Goal: Check status: Check status

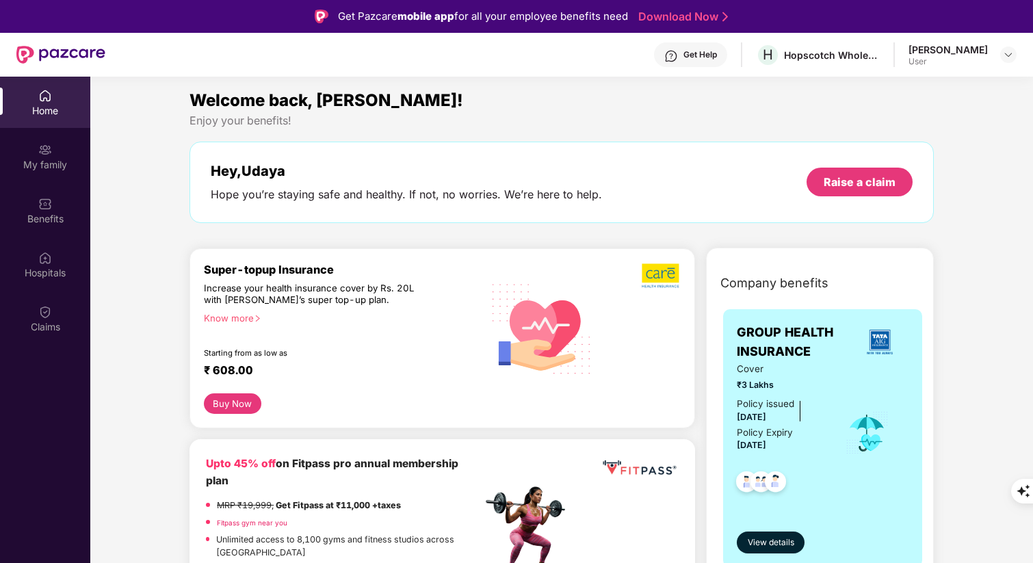
click at [40, 322] on div "Claims" at bounding box center [45, 327] width 90 height 14
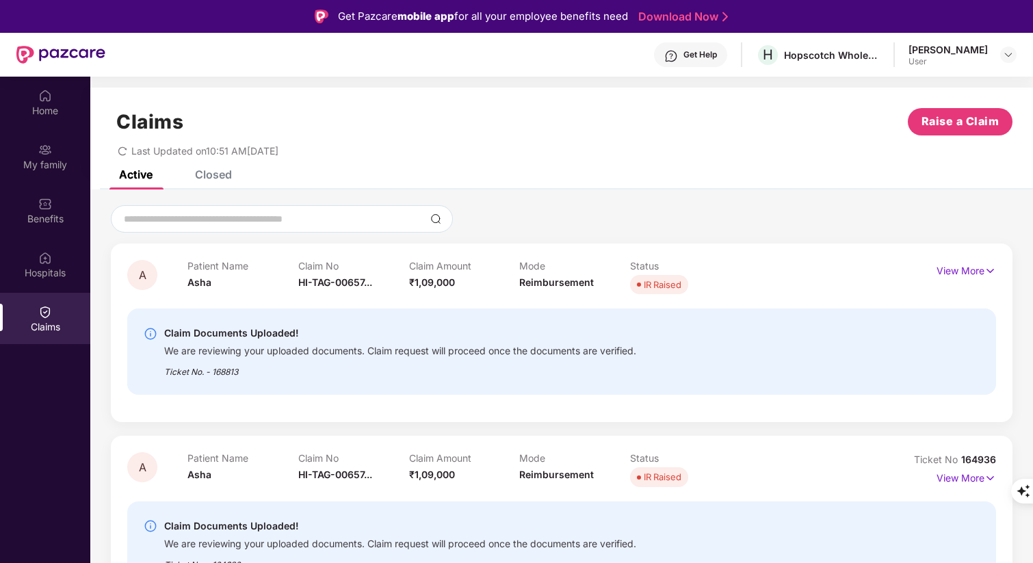
scroll to position [77, 0]
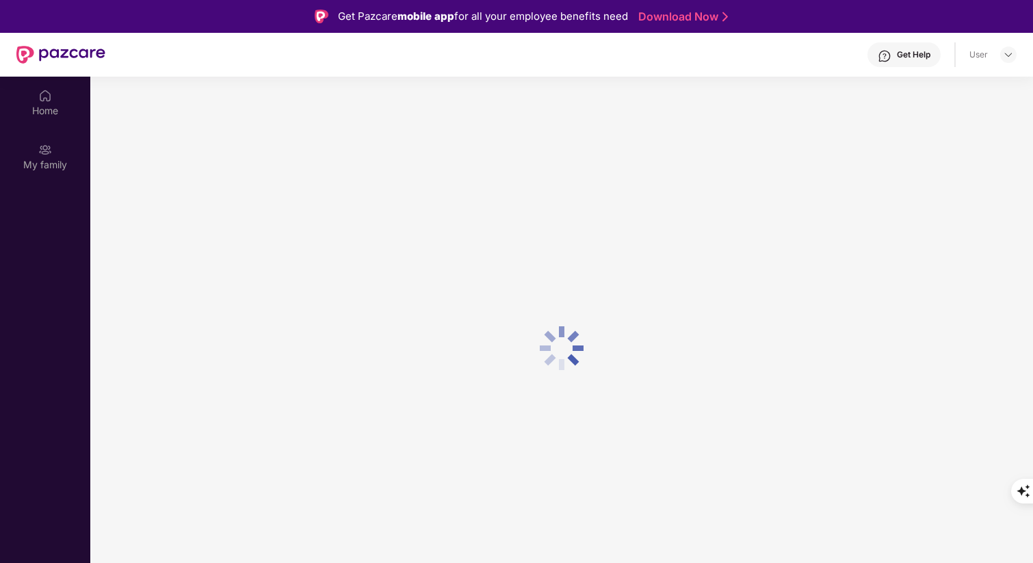
scroll to position [77, 0]
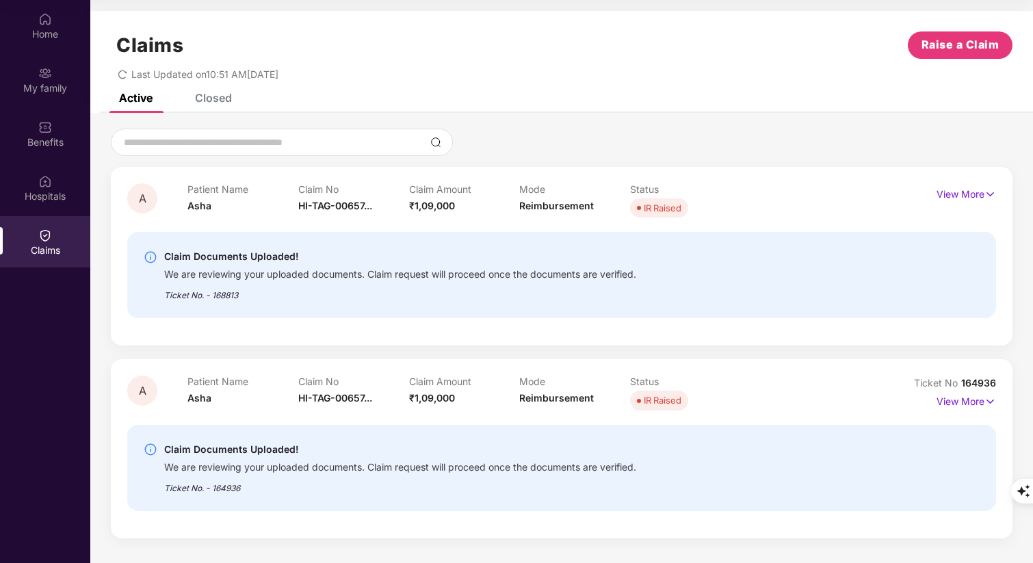
click at [554, 90] on div "Claims Raise a Claim Last Updated on 10:51 AM[DATE]" at bounding box center [561, 52] width 943 height 83
click at [605, 90] on div "Claims Raise a Claim Last Updated on 10:51 AM, 03 Sep 2025" at bounding box center [561, 52] width 943 height 83
click at [208, 100] on div "Closed" at bounding box center [213, 98] width 37 height 14
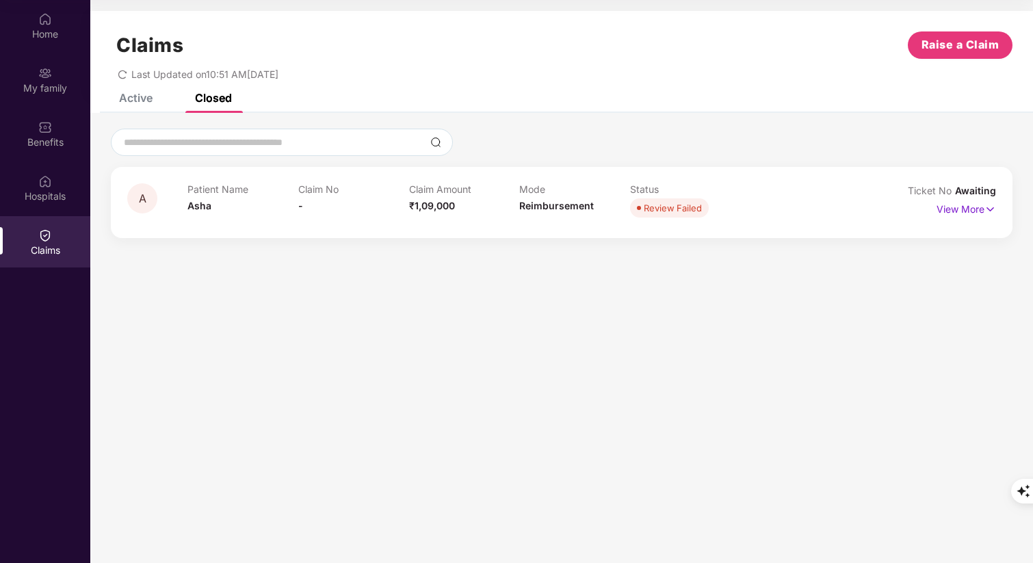
click at [137, 94] on div "Active" at bounding box center [136, 98] width 34 height 14
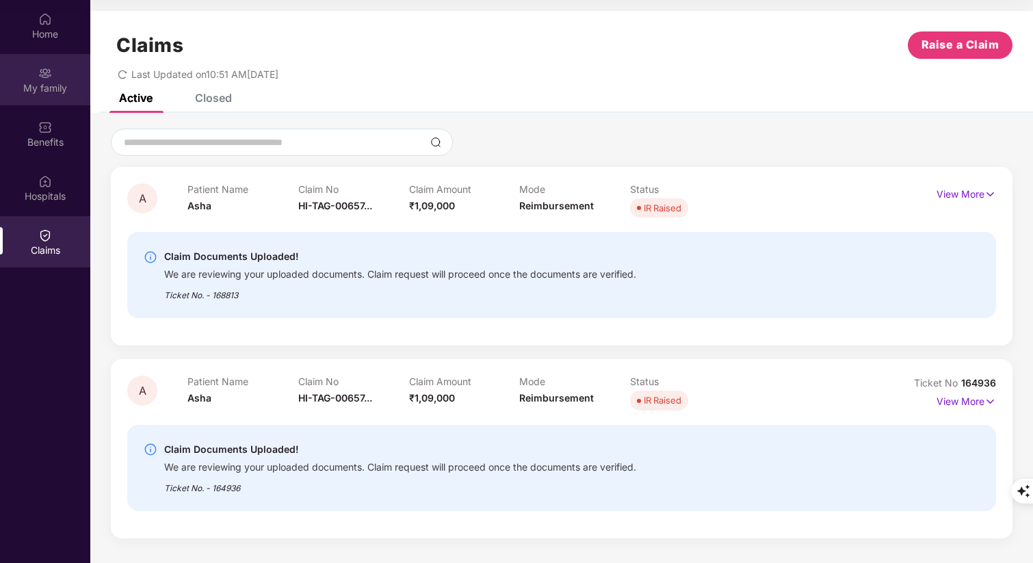
click at [47, 79] on img at bounding box center [45, 73] width 14 height 14
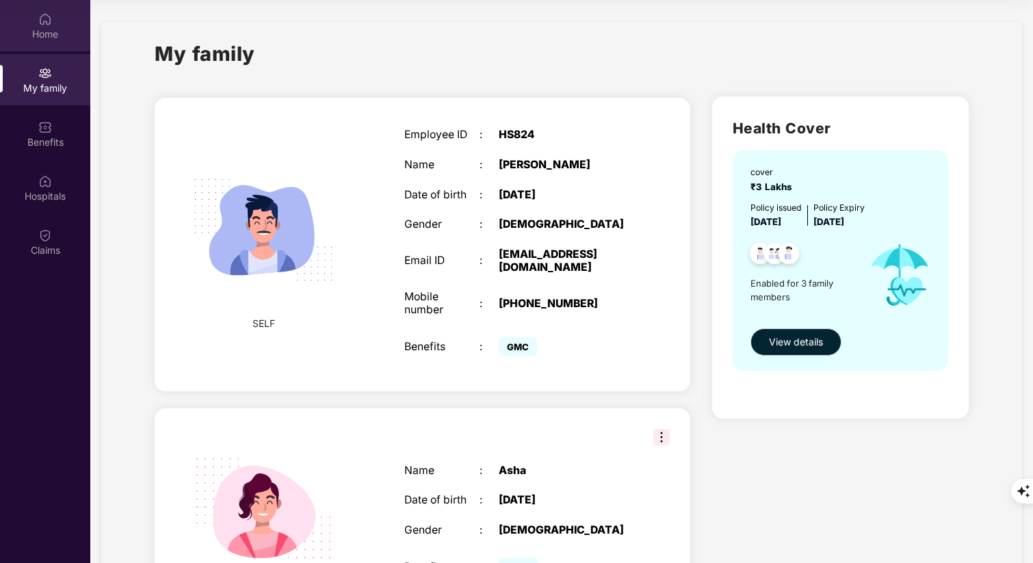
click at [42, 33] on div "Home" at bounding box center [45, 34] width 90 height 14
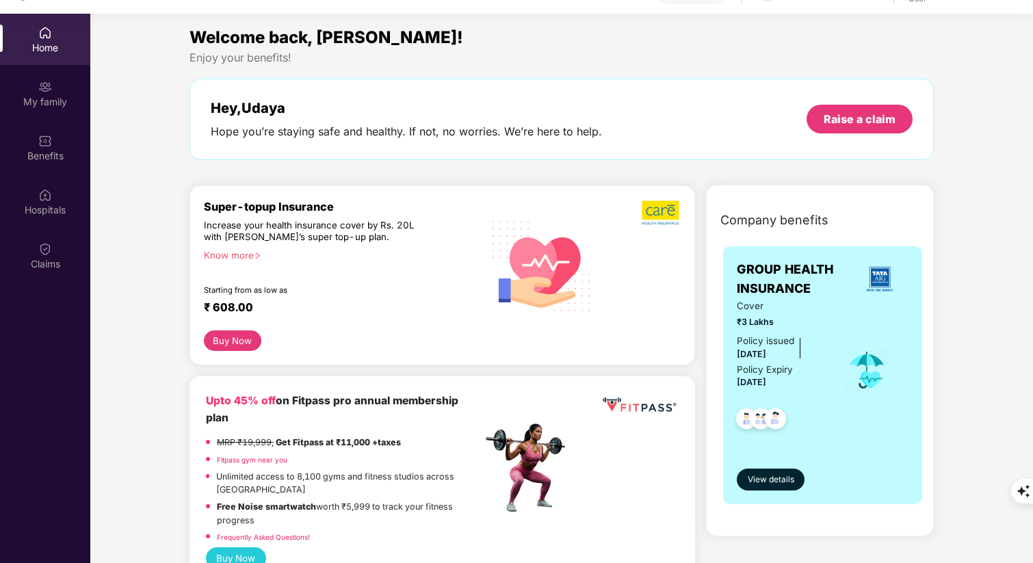
scroll to position [57, 0]
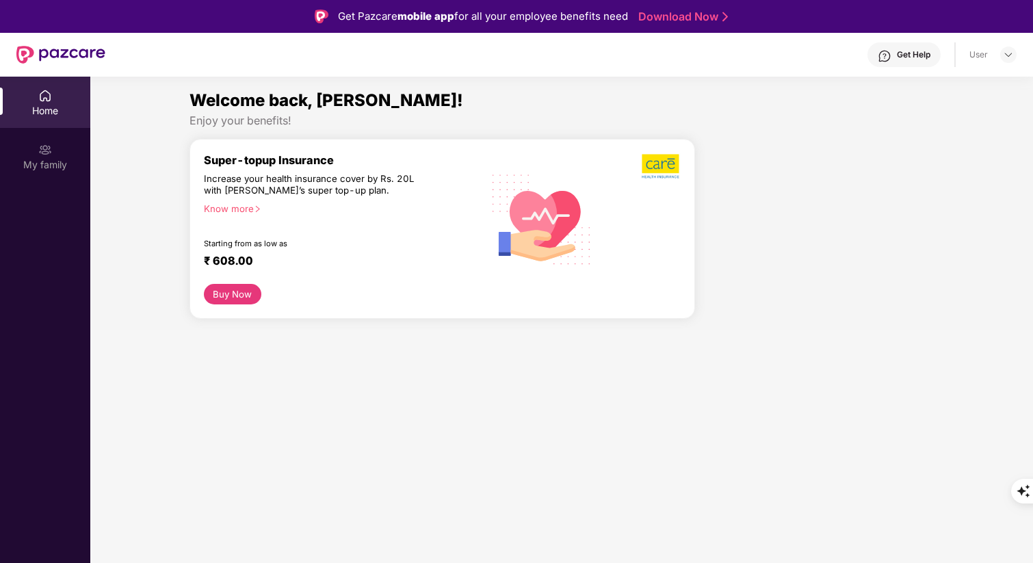
scroll to position [57, 0]
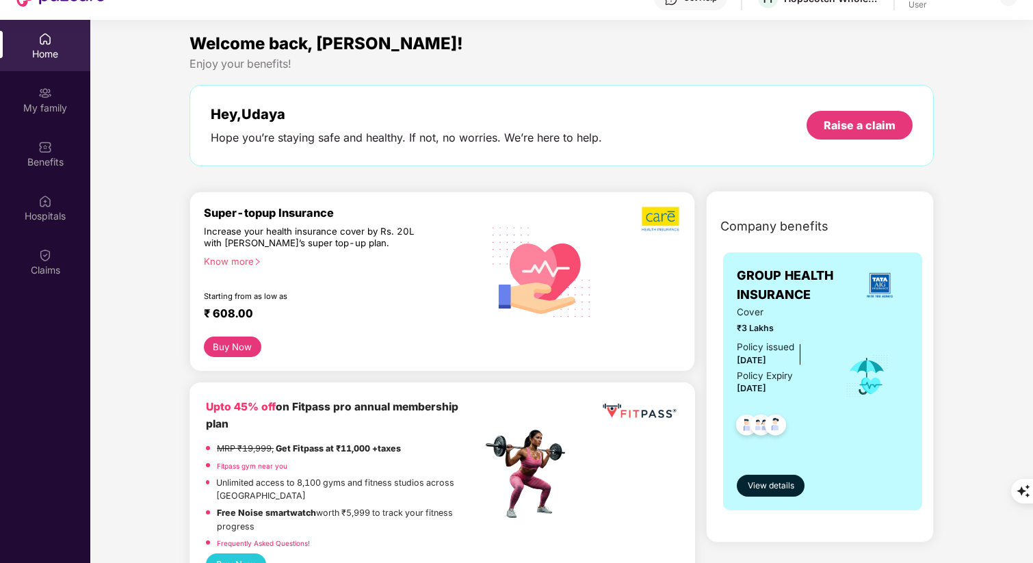
click at [489, 60] on div "Enjoy your benefits!" at bounding box center [562, 64] width 745 height 14
click at [47, 258] on img at bounding box center [45, 255] width 14 height 14
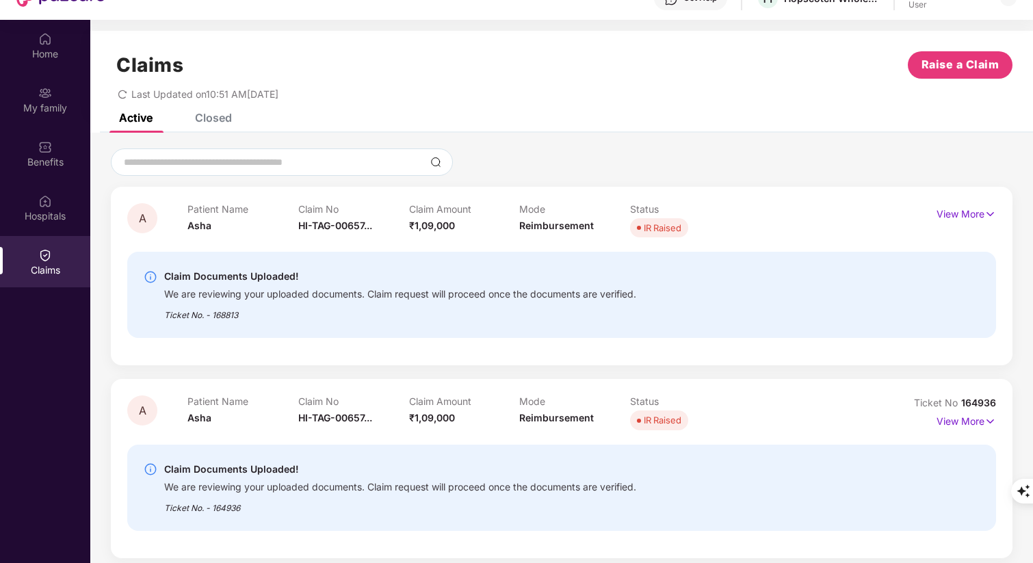
click at [570, 155] on div at bounding box center [562, 162] width 902 height 27
click at [636, 154] on div at bounding box center [562, 162] width 902 height 27
click at [989, 211] on img at bounding box center [991, 214] width 12 height 15
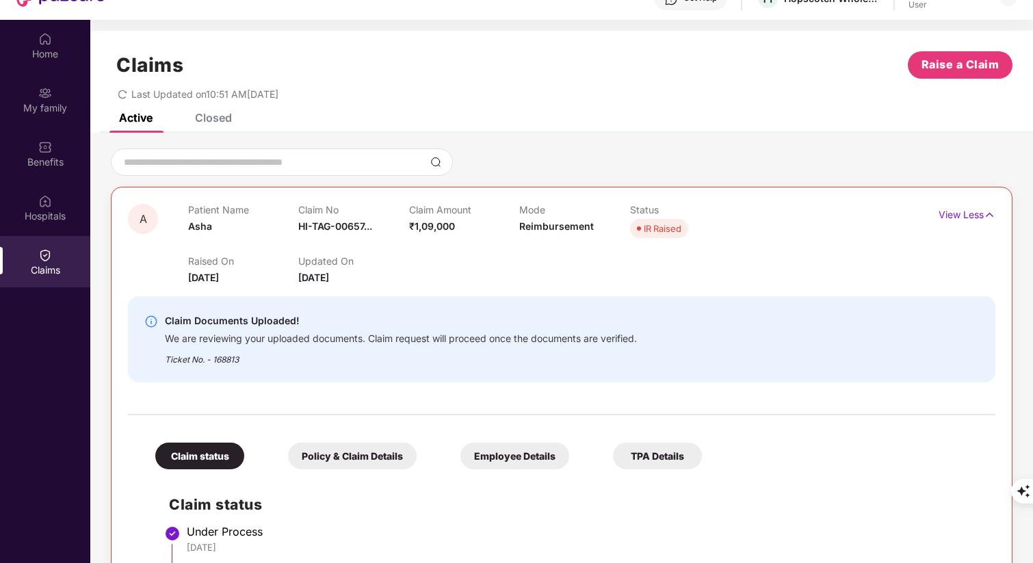
scroll to position [392, 0]
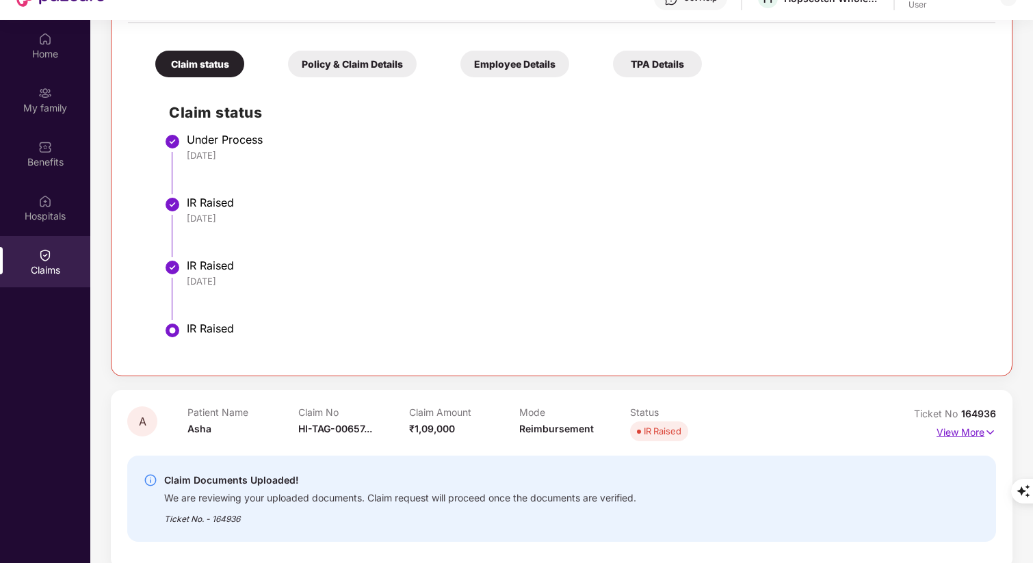
click at [988, 432] on img at bounding box center [991, 432] width 12 height 15
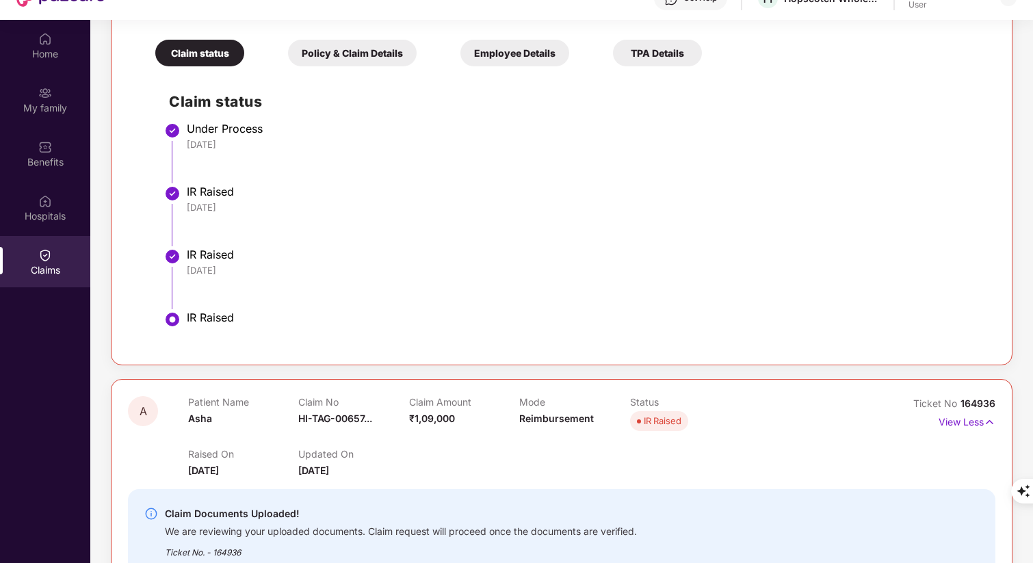
scroll to position [350, 0]
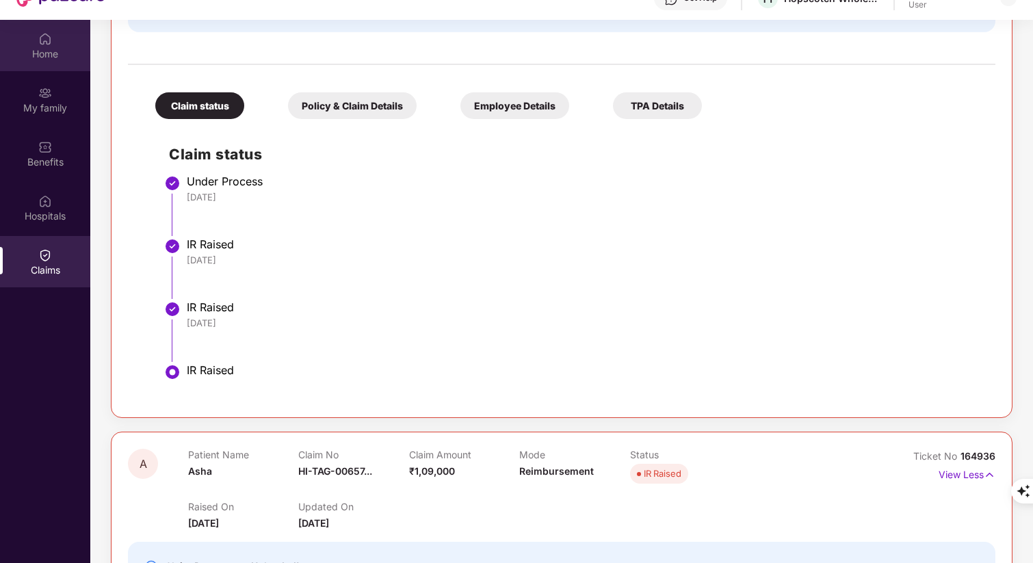
click at [41, 42] on img at bounding box center [45, 39] width 14 height 14
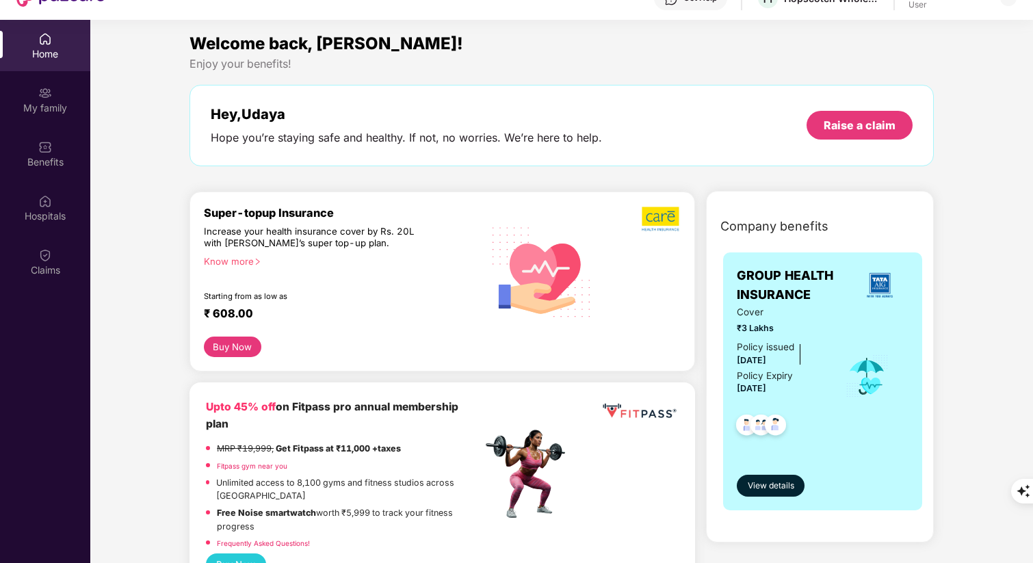
click at [199, 166] on div "Welcome back, [PERSON_NAME]! Enjoy your benefits! Hey, [PERSON_NAME] Hope you’r…" at bounding box center [562, 105] width 756 height 149
click at [239, 166] on div "Welcome back, [PERSON_NAME]! Enjoy your benefits! Hey, [PERSON_NAME] Hope you’r…" at bounding box center [562, 105] width 756 height 149
click at [280, 174] on div "Welcome back, [PERSON_NAME]! Enjoy your benefits! Hey, [PERSON_NAME] Hope you’r…" at bounding box center [562, 105] width 756 height 149
click at [318, 174] on div "Welcome back, [PERSON_NAME]! Enjoy your benefits! Hey, [PERSON_NAME] Hope you’r…" at bounding box center [562, 105] width 756 height 149
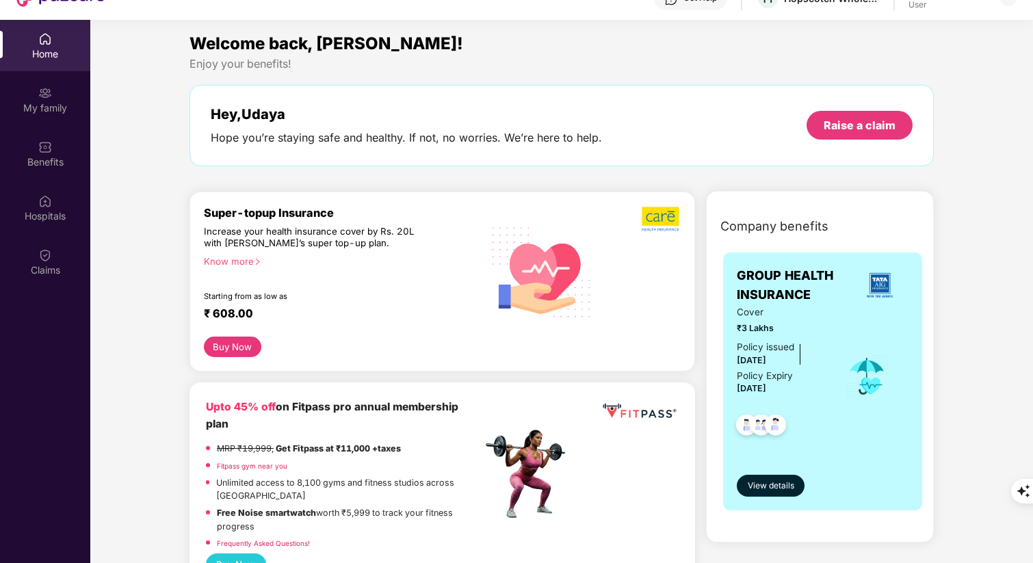
click at [355, 175] on div "Welcome back, [PERSON_NAME]! Enjoy your benefits! Hey, [PERSON_NAME] Hope you’r…" at bounding box center [562, 105] width 756 height 149
click at [353, 175] on div "Welcome back, [PERSON_NAME]! Enjoy your benefits! Hey, [PERSON_NAME] Hope you’r…" at bounding box center [562, 105] width 756 height 149
click at [324, 174] on div "Welcome back, [PERSON_NAME]! Enjoy your benefits! Hey, [PERSON_NAME] Hope you’r…" at bounding box center [562, 105] width 756 height 149
click at [335, 174] on div "Welcome back, [PERSON_NAME]! Enjoy your benefits! Hey, [PERSON_NAME] Hope you’r…" at bounding box center [562, 105] width 756 height 149
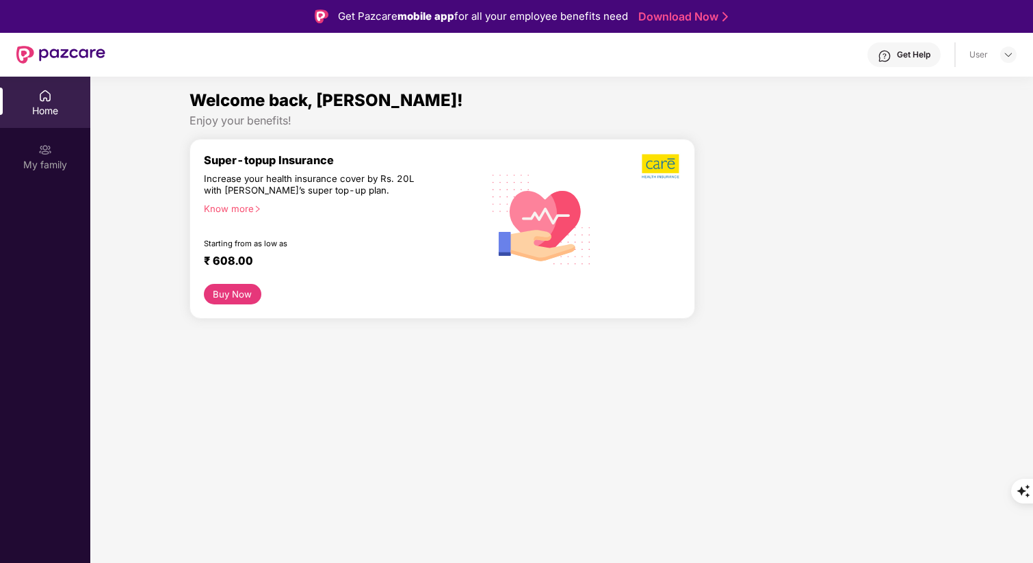
scroll to position [57, 0]
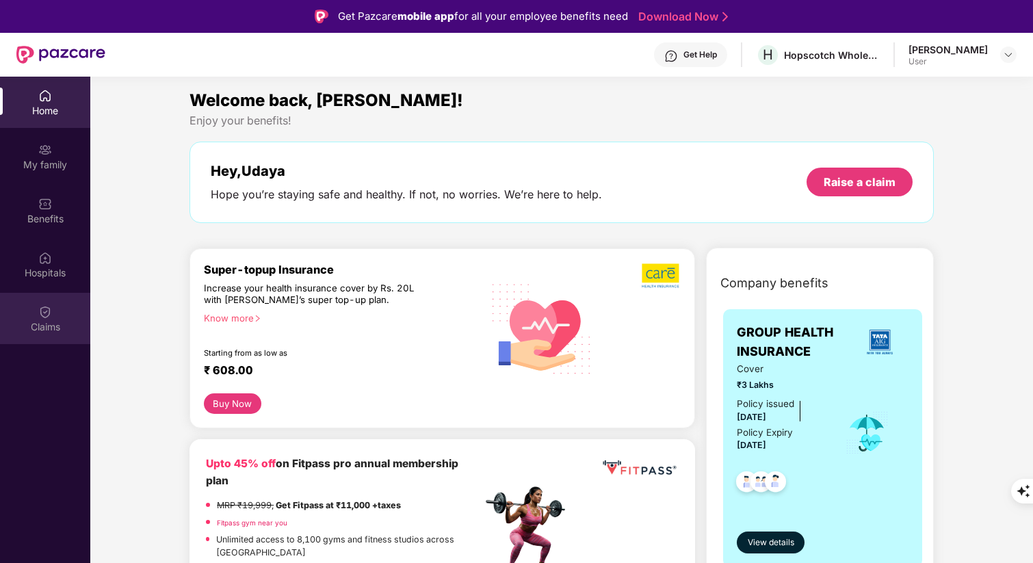
click at [42, 309] on img at bounding box center [45, 312] width 14 height 14
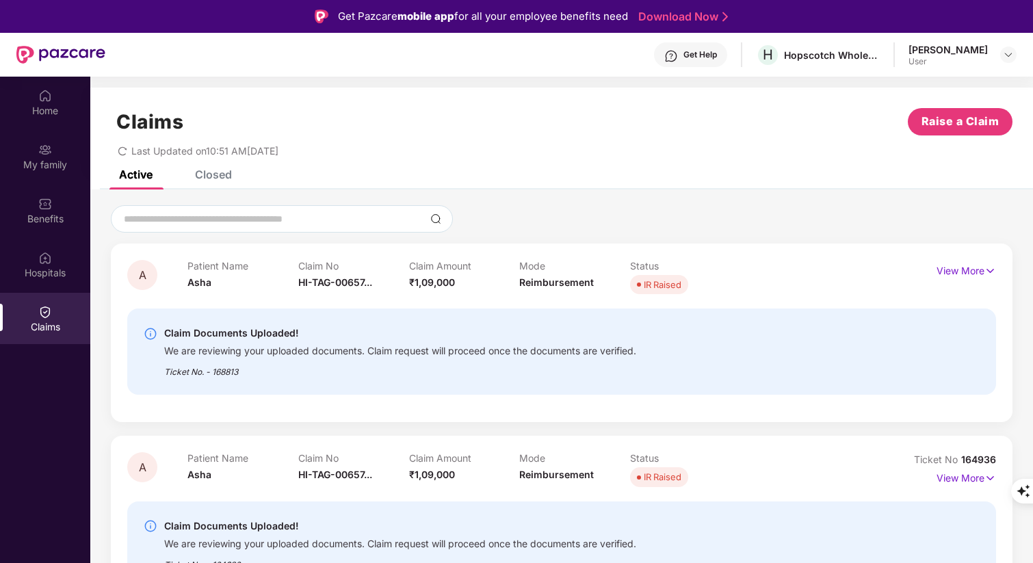
click at [604, 218] on div at bounding box center [562, 218] width 902 height 27
click at [673, 218] on div at bounding box center [562, 218] width 902 height 27
click at [606, 226] on div at bounding box center [562, 218] width 902 height 27
click at [646, 226] on div at bounding box center [562, 218] width 902 height 27
click at [487, 160] on div "Claims Raise a Claim Last Updated on 10:51 AM, 03 Sep 2025" at bounding box center [561, 129] width 943 height 83
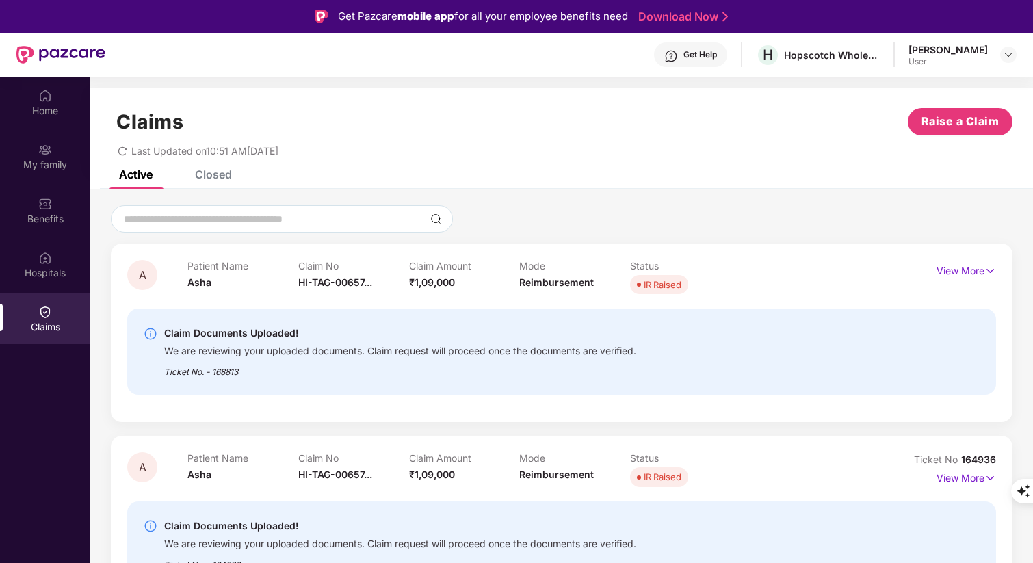
click at [527, 185] on div "Active Closed" at bounding box center [561, 179] width 943 height 19
click at [547, 194] on div "A Patient Name Asha Claim No HI-TAG-00657... Claim Amount ₹1,09,000 Mode Reimbu…" at bounding box center [561, 409] width 943 height 439
click at [520, 150] on div "Last Updated on 10:51 AM[DATE]" at bounding box center [562, 146] width 902 height 21
click at [554, 183] on div "Active Closed" at bounding box center [561, 179] width 943 height 19
click at [589, 211] on div at bounding box center [562, 218] width 902 height 27
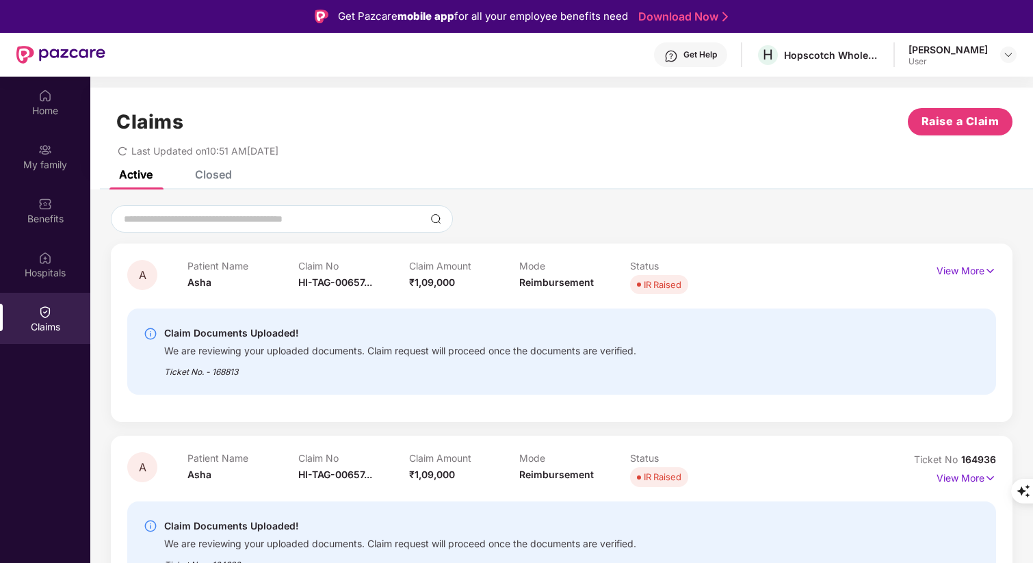
click at [652, 220] on div at bounding box center [562, 218] width 902 height 27
click at [587, 182] on div "Active Closed" at bounding box center [561, 179] width 943 height 19
click at [594, 202] on div "A Patient Name Asha Claim No HI-TAG-00657... Claim Amount ₹1,09,000 Mode Reimbu…" at bounding box center [561, 409] width 943 height 439
click at [206, 170] on div "Closed" at bounding box center [213, 175] width 37 height 14
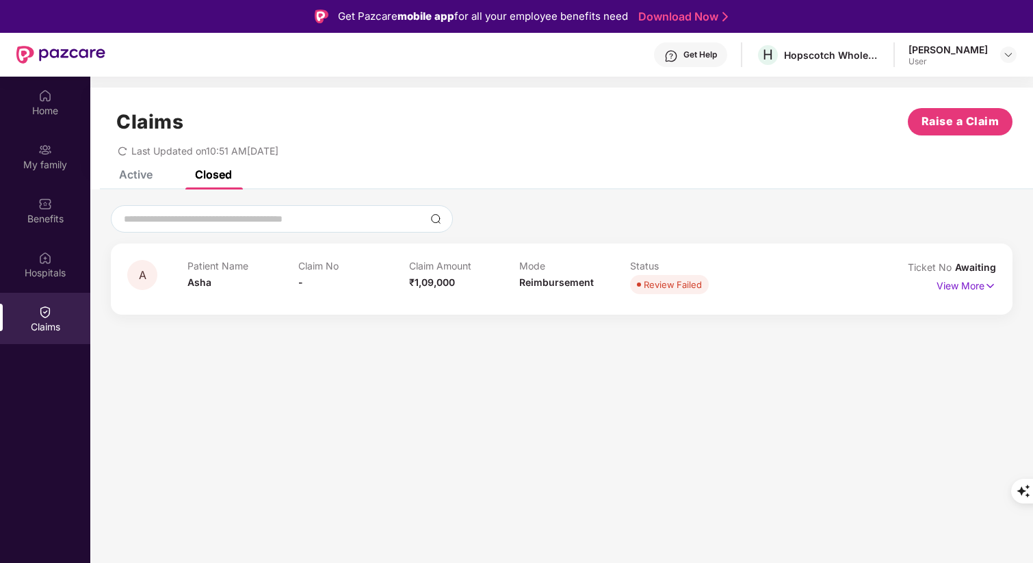
click at [129, 172] on div "Active" at bounding box center [136, 175] width 34 height 14
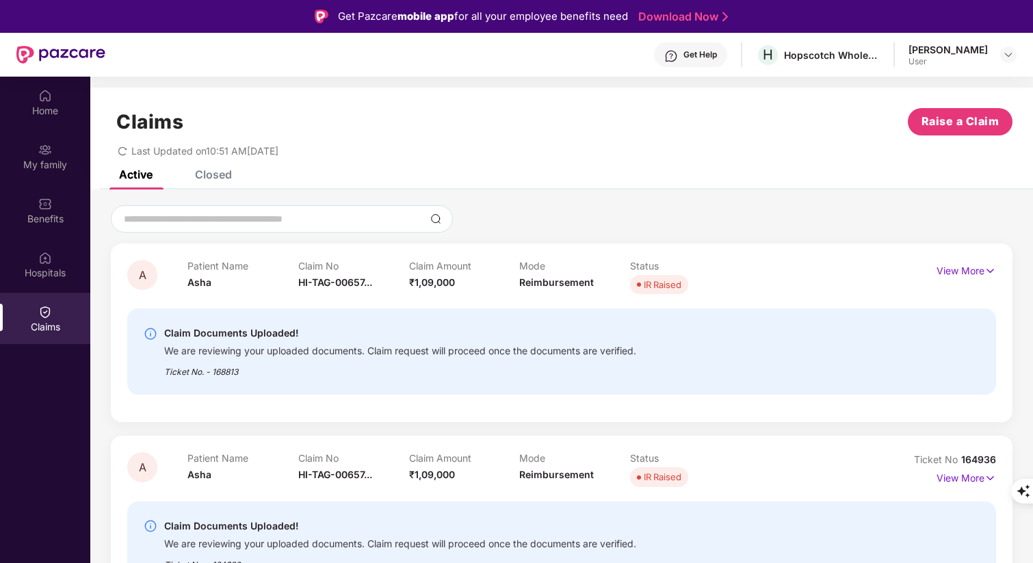
click at [409, 191] on div "A Patient Name Asha Claim No HI-TAG-00657... Claim Amount ₹1,09,000 Mode Reimbu…" at bounding box center [561, 409] width 943 height 439
click at [539, 211] on div at bounding box center [562, 218] width 902 height 27
click at [604, 228] on div at bounding box center [562, 218] width 902 height 27
click at [589, 225] on div at bounding box center [562, 218] width 902 height 27
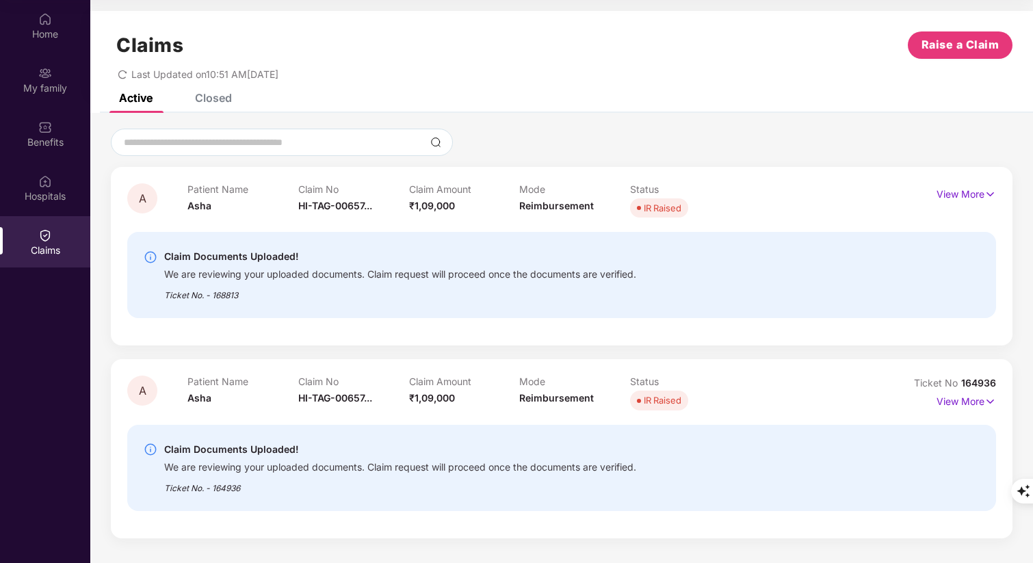
click at [717, 242] on div "Claim Documents Uploaded! We are reviewing your uploaded documents. Claim reque…" at bounding box center [561, 275] width 869 height 86
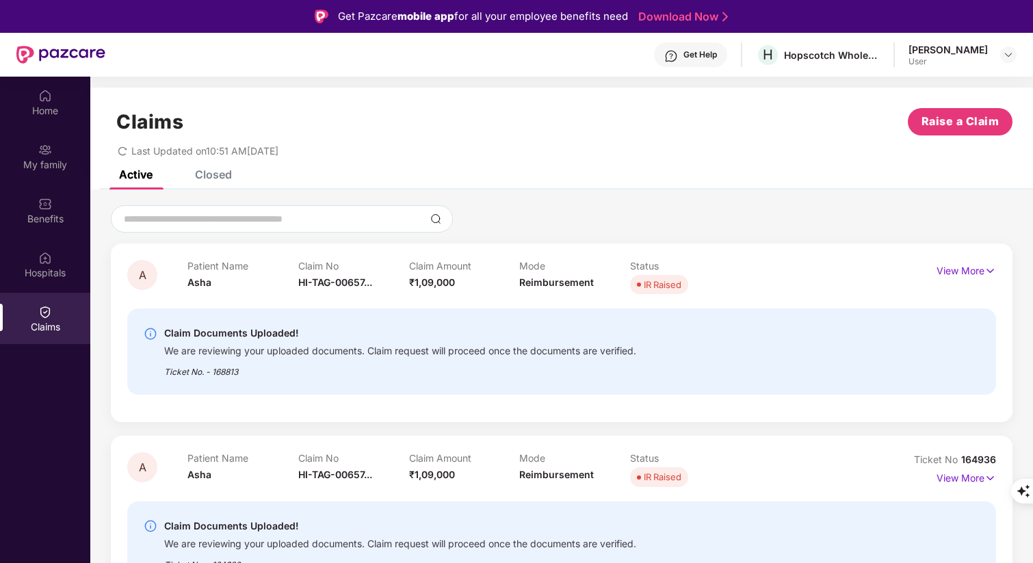
click at [649, 191] on div "A Patient Name Asha Claim No HI-TAG-00657... Claim Amount ₹1,09,000 Mode Reimbu…" at bounding box center [561, 409] width 943 height 439
click at [686, 204] on div "A Patient Name Asha Claim No HI-TAG-00657... Claim Amount ₹1,09,000 Mode Reimbu…" at bounding box center [561, 409] width 943 height 439
click at [36, 104] on div "Home" at bounding box center [45, 111] width 90 height 14
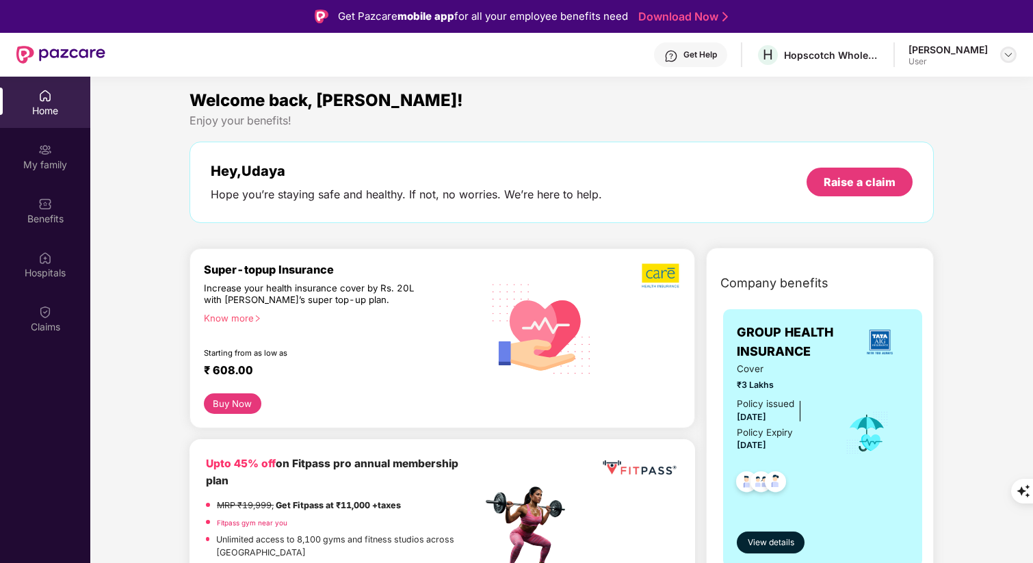
click at [1008, 55] on img at bounding box center [1008, 54] width 11 height 11
click at [901, 90] on div "Logout" at bounding box center [944, 87] width 178 height 27
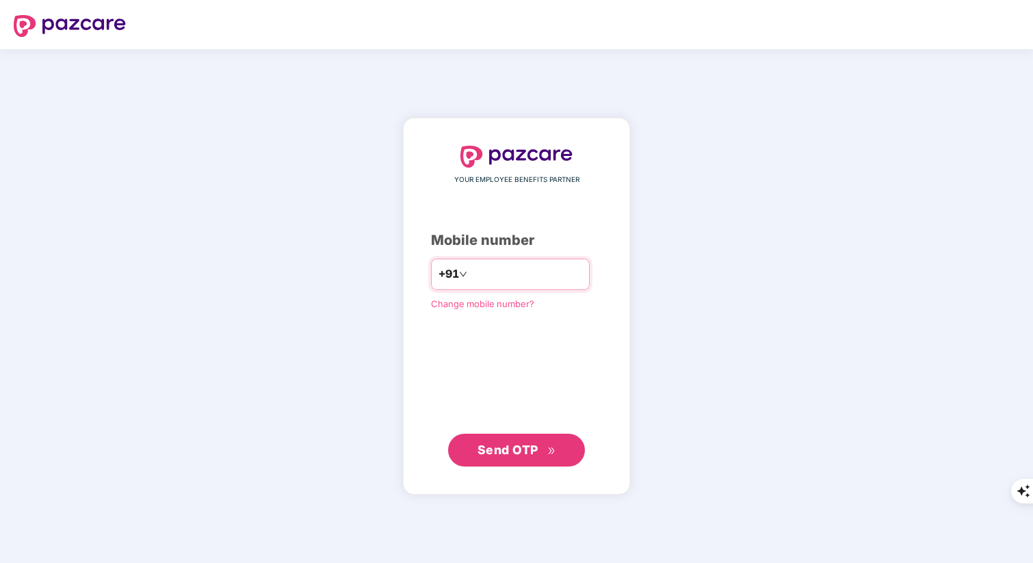
click at [491, 274] on input "number" at bounding box center [526, 274] width 112 height 22
type input "**********"
click at [511, 459] on span "Send OTP" at bounding box center [517, 450] width 79 height 19
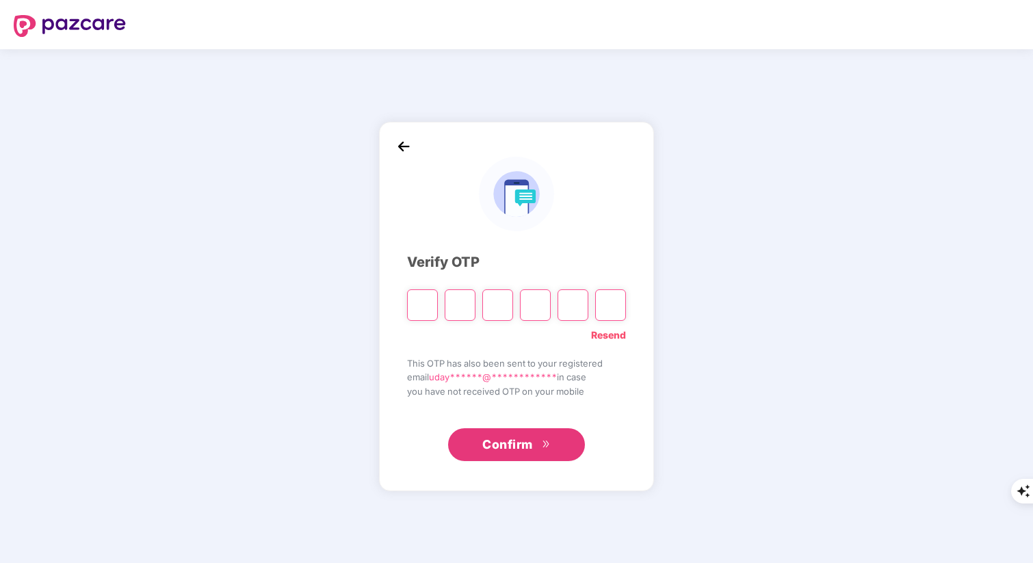
click at [428, 307] on input "Please enter verification code. Digit 1" at bounding box center [422, 304] width 31 height 31
type input "*"
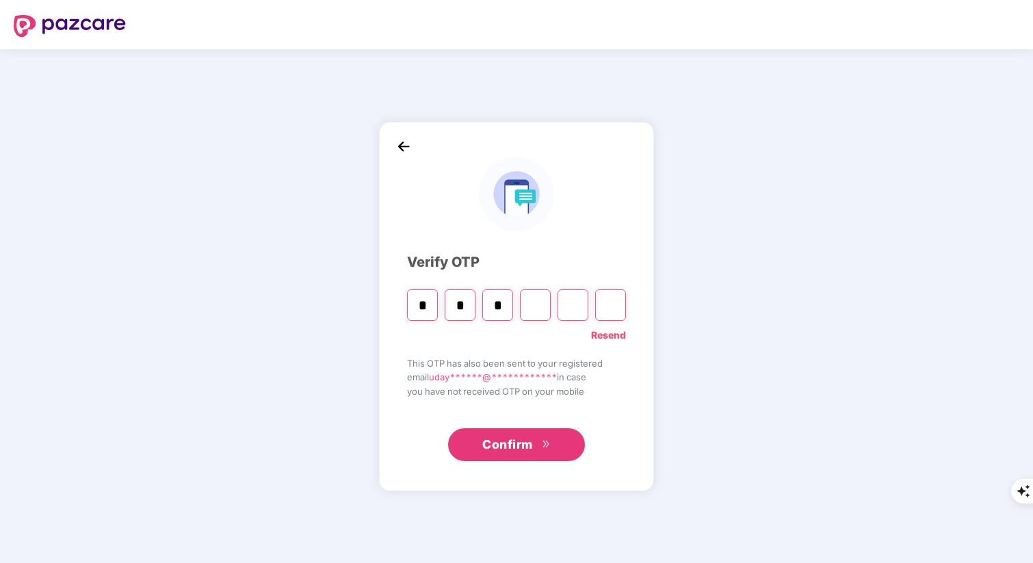
type input "*"
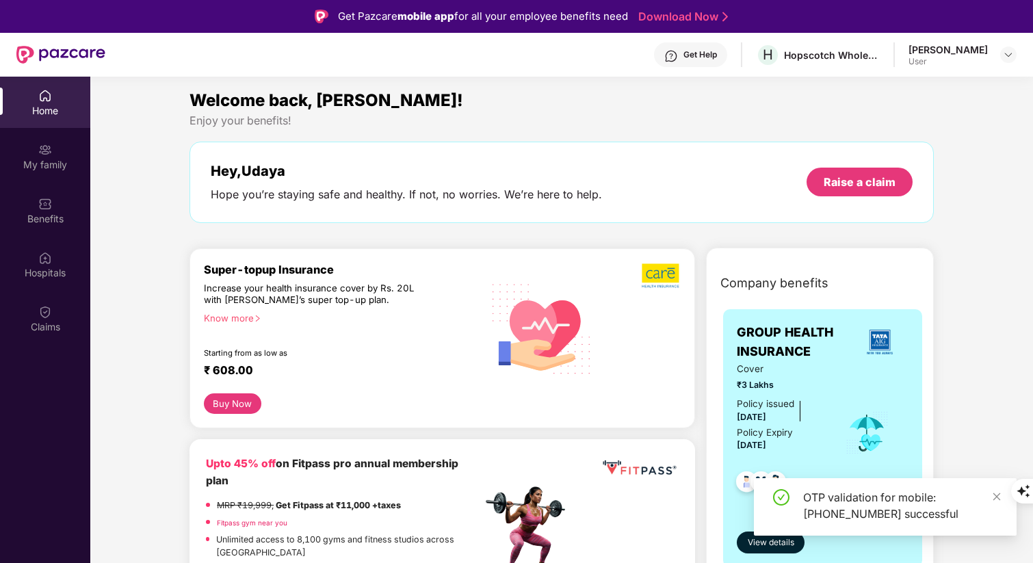
click at [416, 232] on div "Welcome back, [PERSON_NAME]! Enjoy your benefits! Hey, [PERSON_NAME] Hope you’r…" at bounding box center [562, 162] width 756 height 149
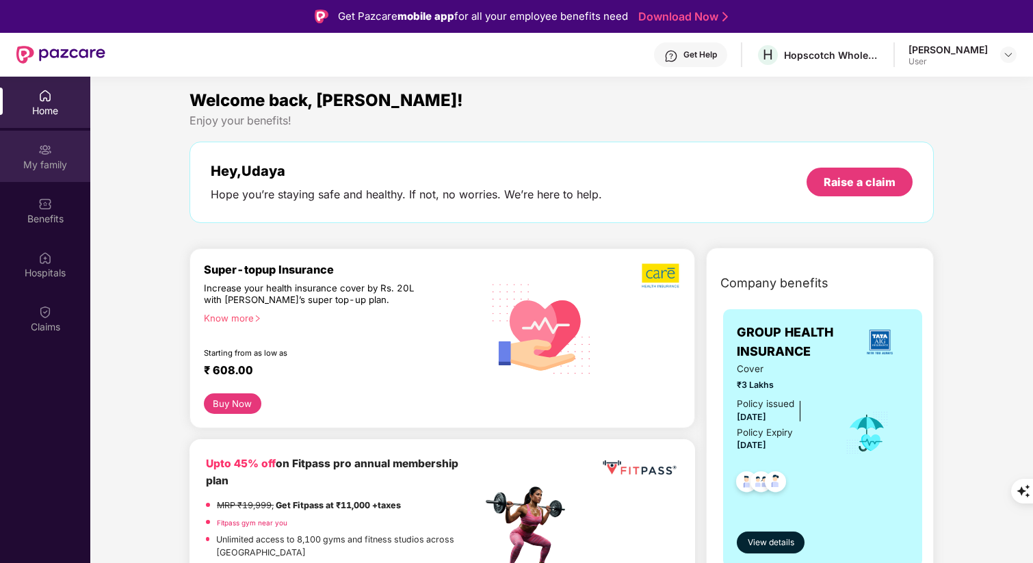
click at [44, 168] on div "My family" at bounding box center [45, 165] width 90 height 14
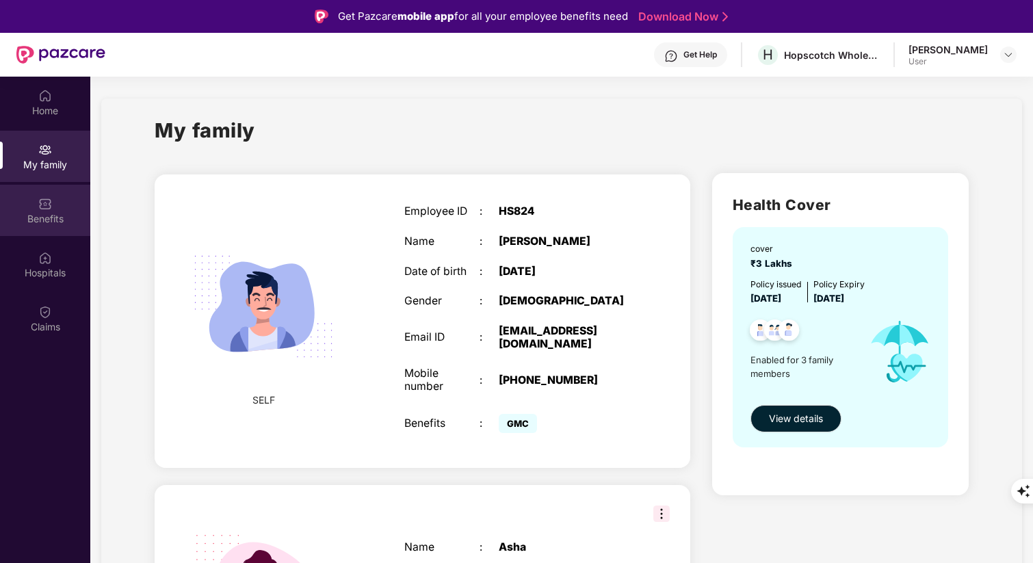
click at [53, 206] on div "Benefits" at bounding box center [45, 210] width 90 height 51
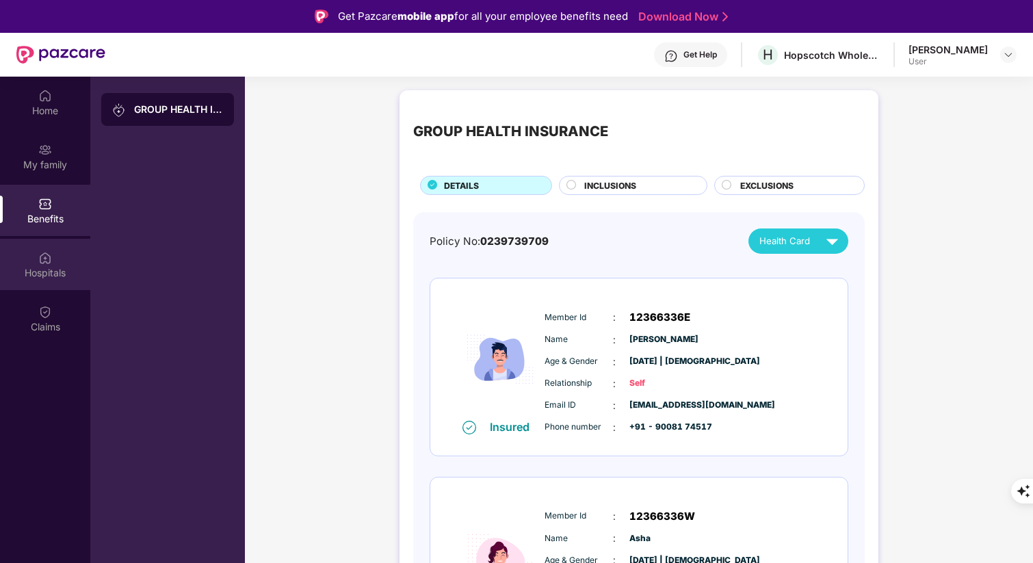
click at [51, 257] on img at bounding box center [45, 258] width 14 height 14
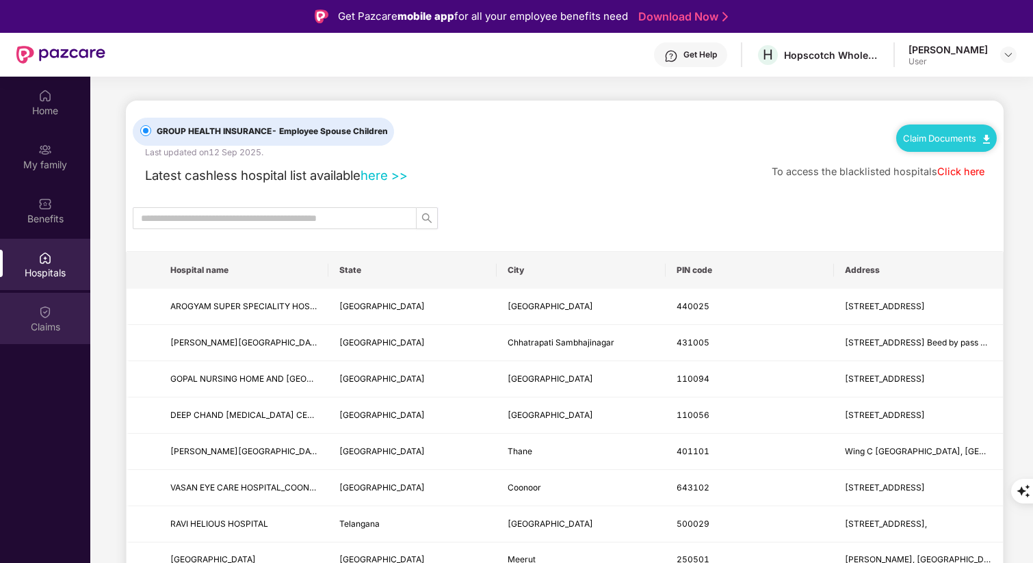
click at [50, 318] on img at bounding box center [45, 312] width 14 height 14
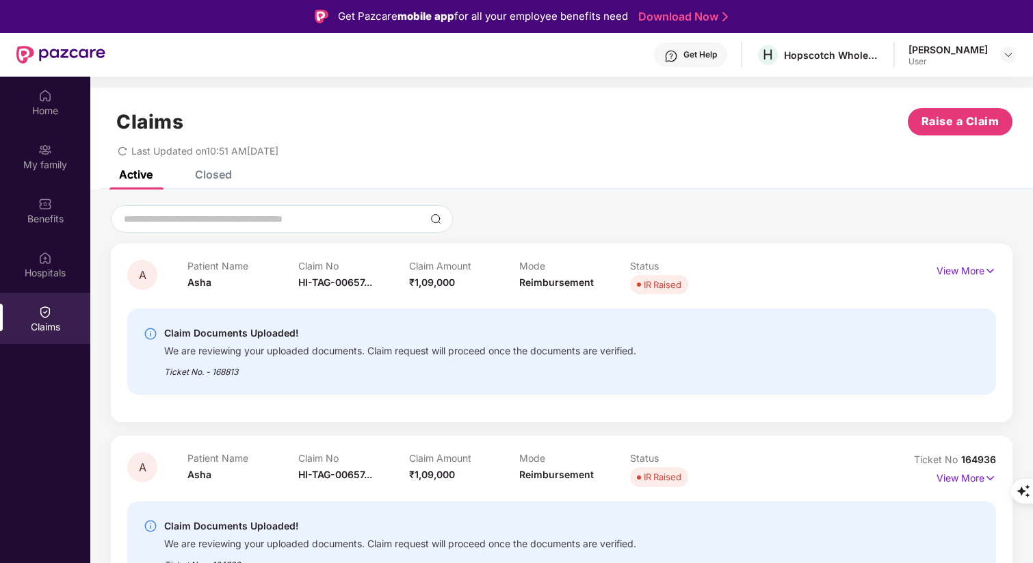
click at [441, 133] on div "Claims Raise a Claim" at bounding box center [562, 121] width 902 height 27
click at [518, 152] on div "Last Updated on 10:51 AM[DATE]" at bounding box center [562, 146] width 902 height 21
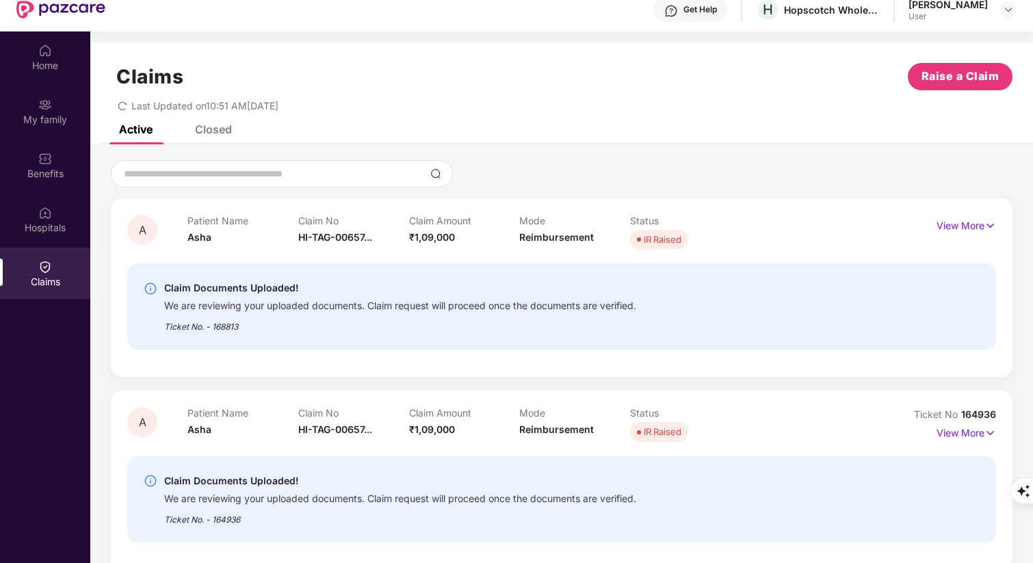
scroll to position [77, 0]
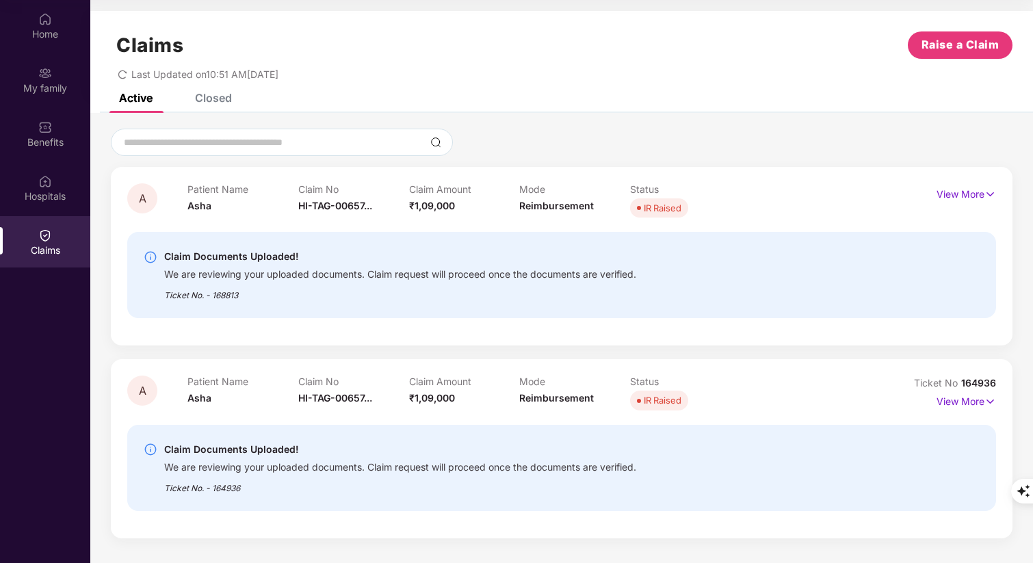
click at [394, 305] on div "Claim Documents Uploaded! We are reviewing your uploaded documents. Claim reque…" at bounding box center [561, 275] width 869 height 86
click at [305, 293] on div "Ticket No. - 168813" at bounding box center [400, 291] width 472 height 21
